Goal: Find specific page/section: Find specific page/section

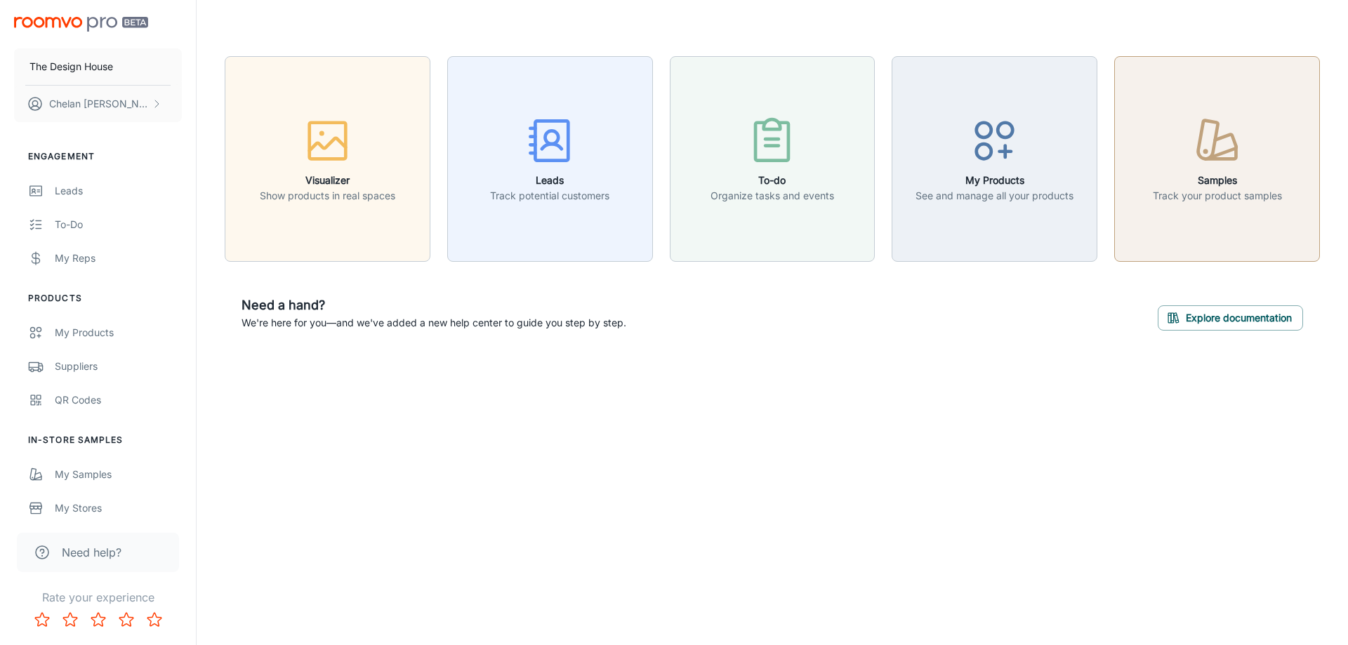
click at [1214, 121] on icon "button" at bounding box center [1208, 139] width 20 height 39
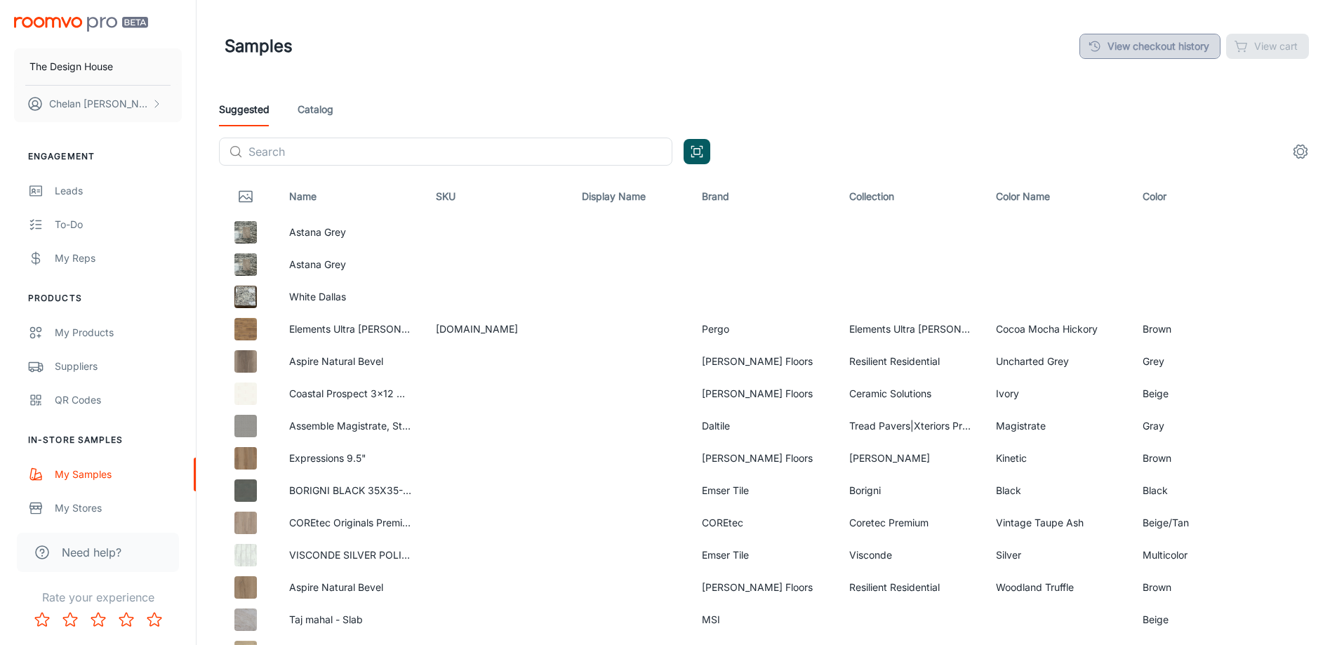
click at [1168, 40] on link "View checkout history" at bounding box center [1149, 46] width 141 height 25
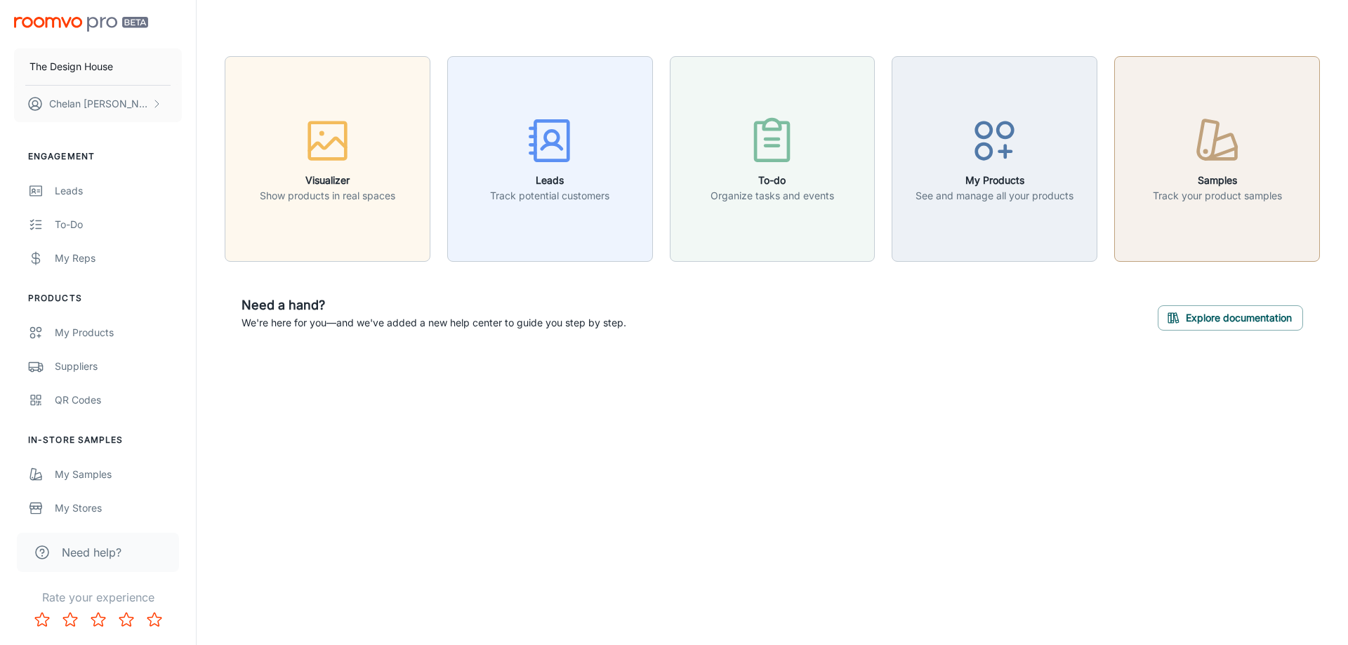
click at [1159, 147] on div "button" at bounding box center [1216, 143] width 129 height 58
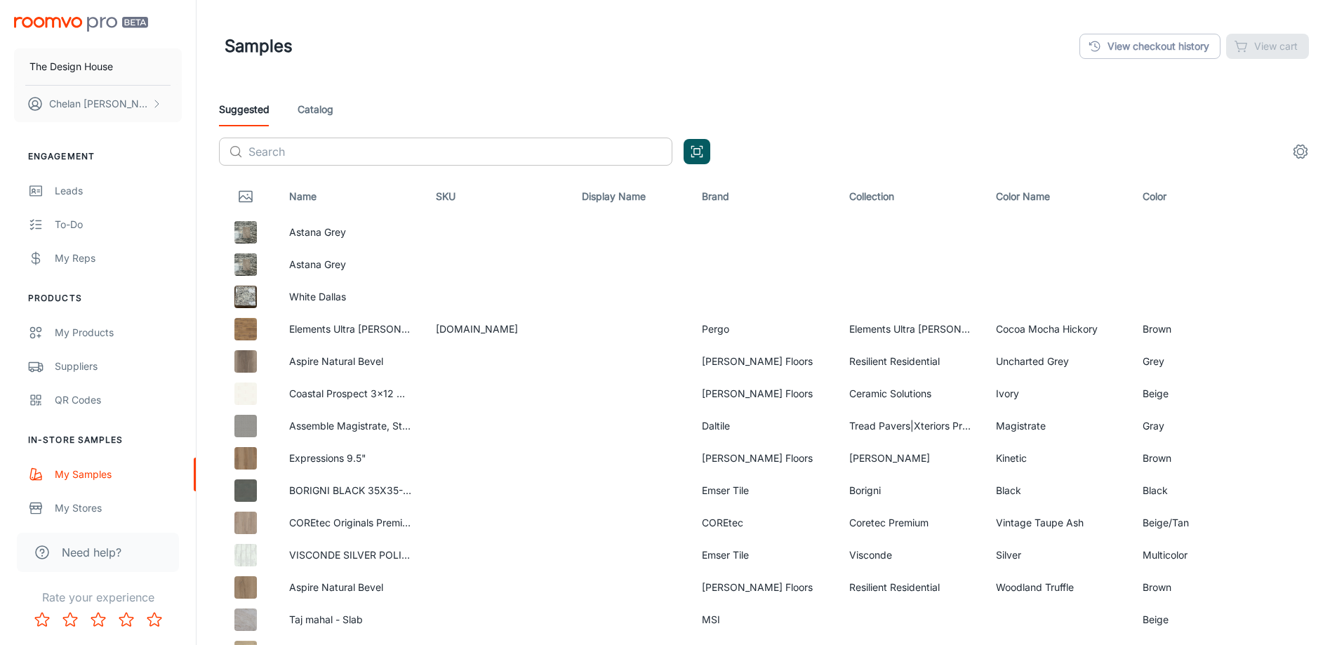
click at [491, 149] on input "text" at bounding box center [460, 152] width 424 height 28
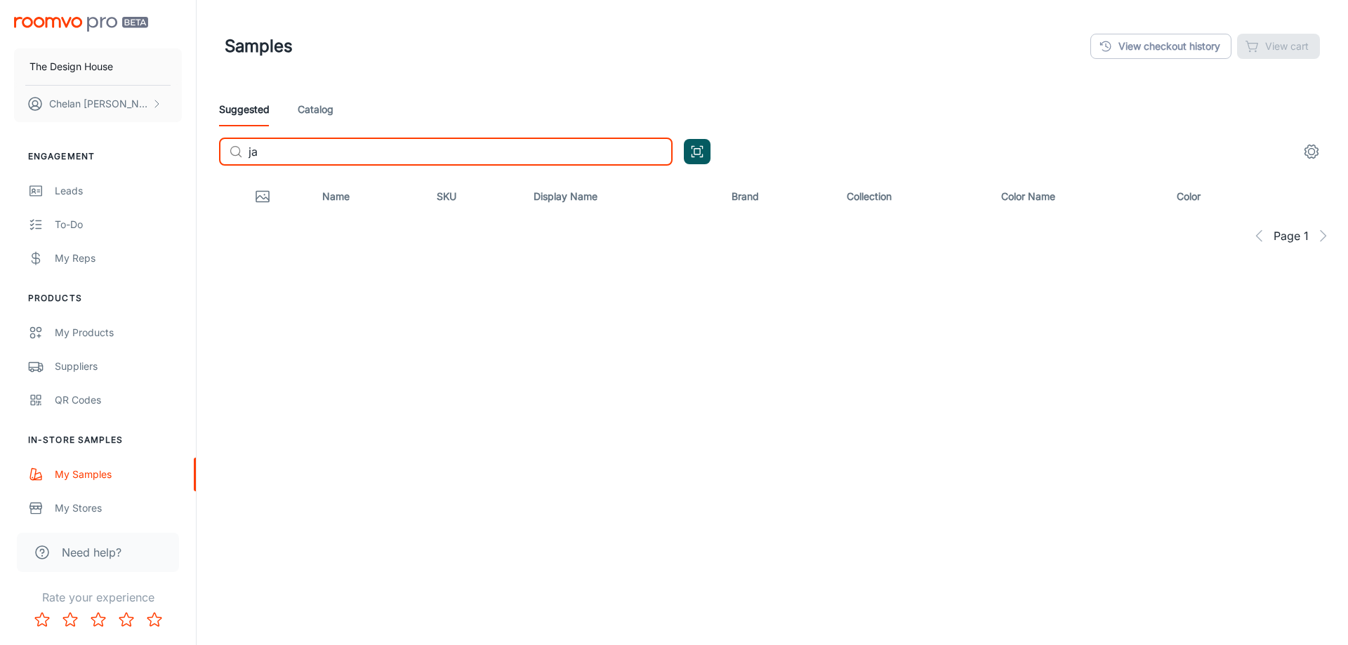
type input "j"
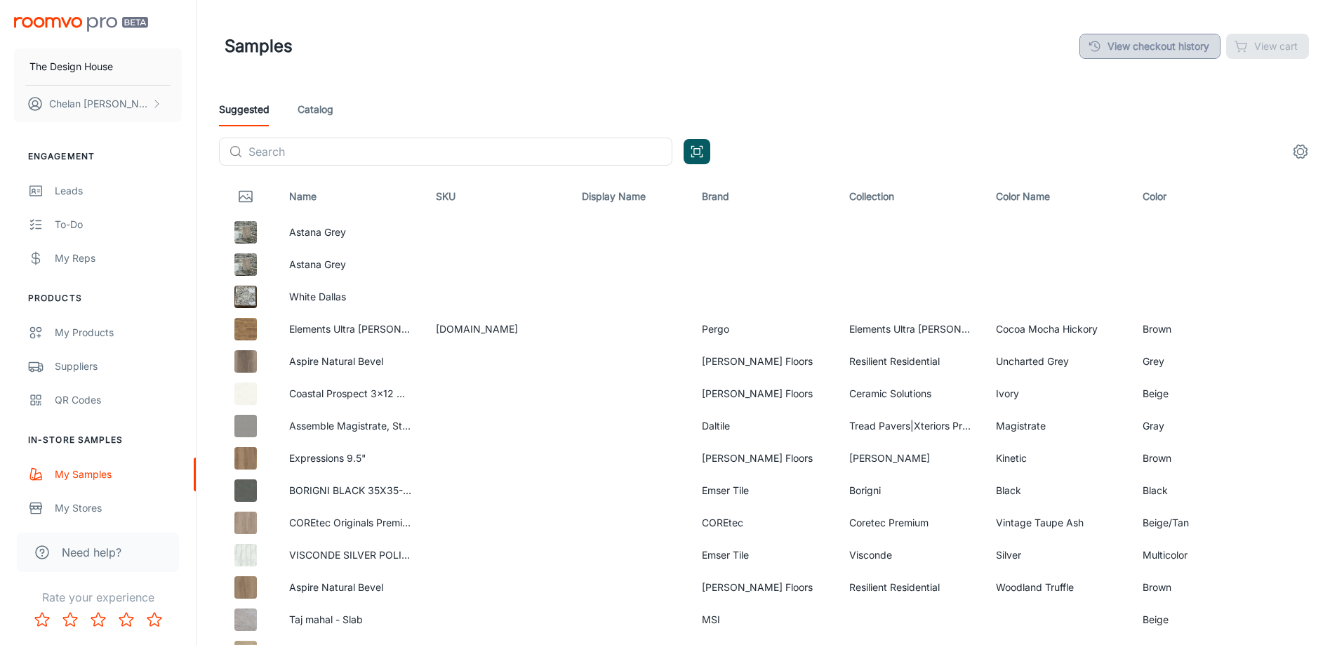
click at [1119, 46] on link "View checkout history" at bounding box center [1149, 46] width 141 height 25
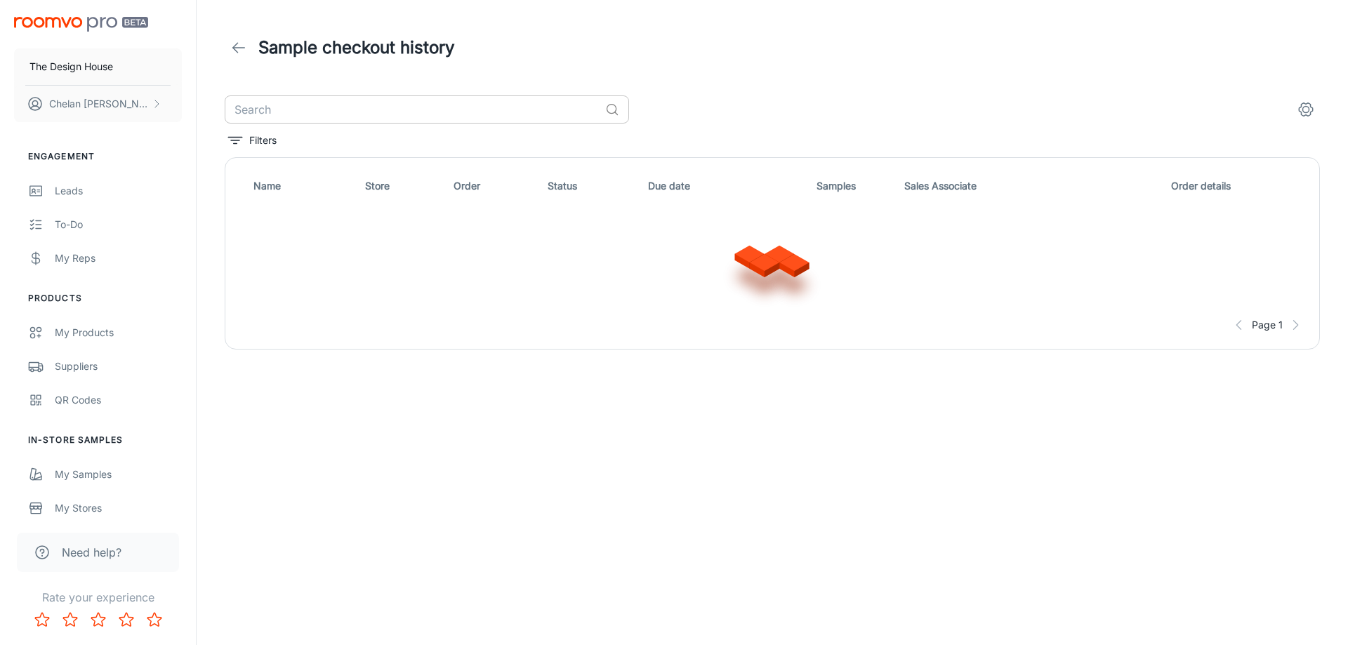
click at [352, 104] on input "text" at bounding box center [412, 109] width 375 height 28
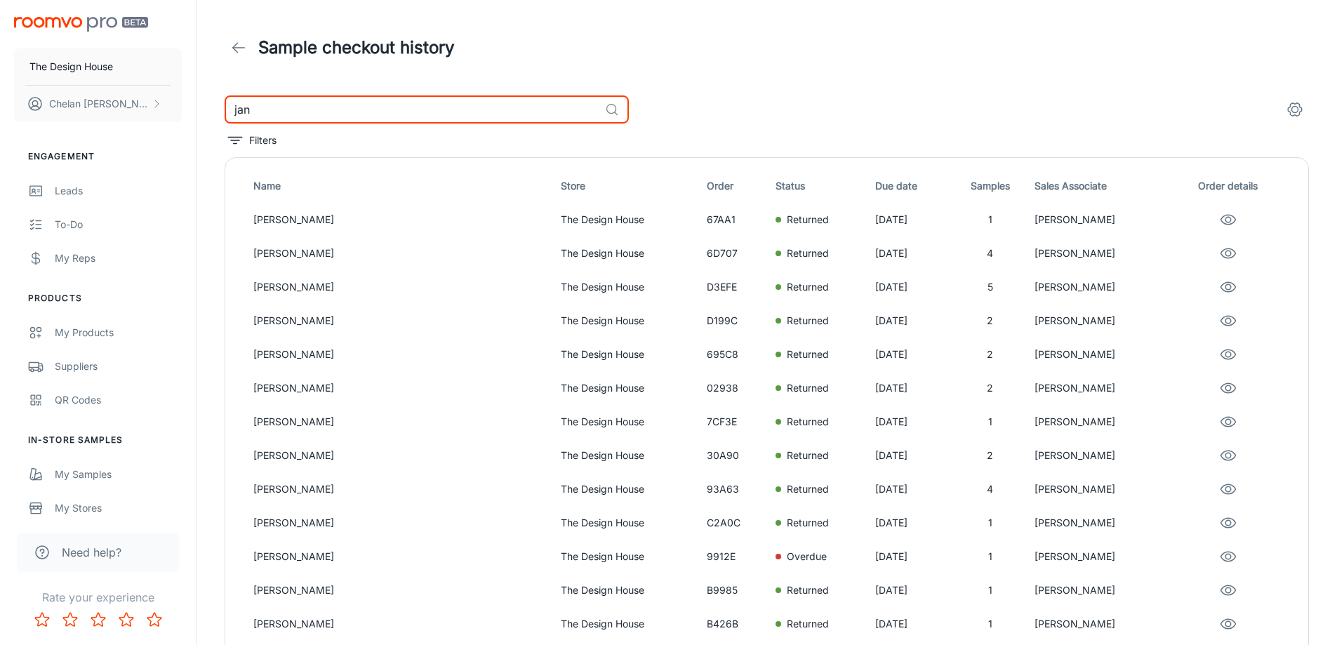
type input "jan"
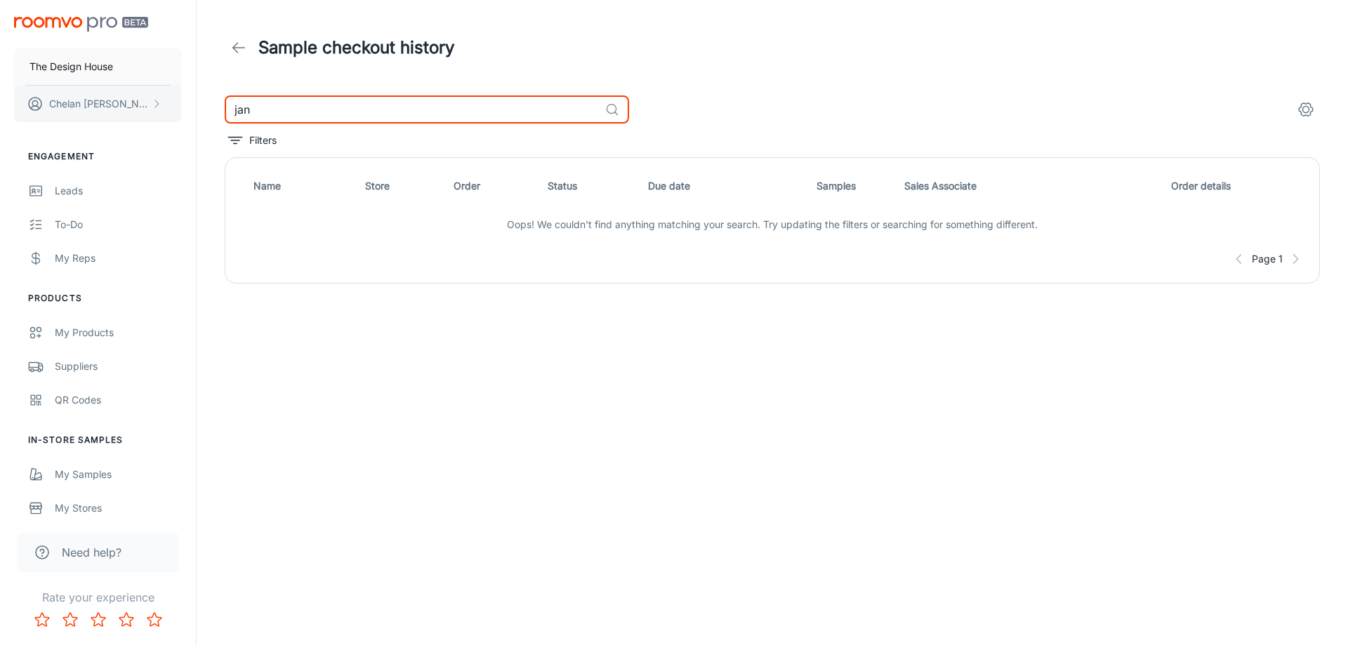
drag, startPoint x: 329, startPoint y: 106, endPoint x: 161, endPoint y: 109, distance: 167.8
click at [161, 109] on div "The Design House Chelan Branham Engagement Leads To-do My Reps Products My Prod…" at bounding box center [674, 191] width 1348 height 382
